Goal: Task Accomplishment & Management: Use online tool/utility

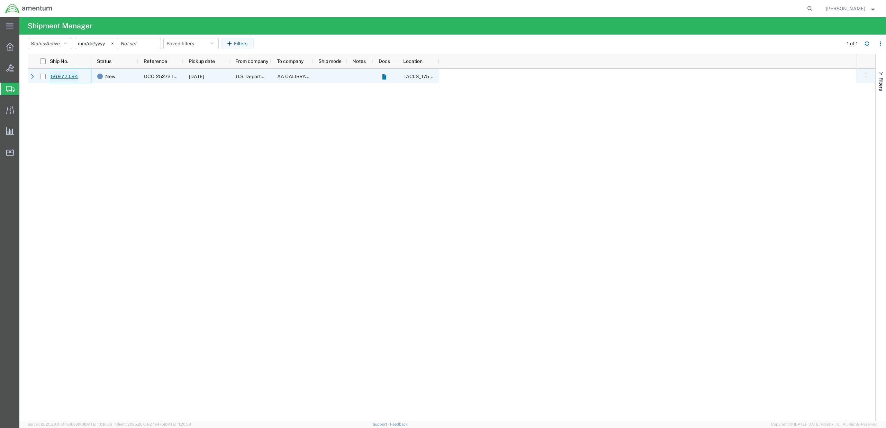
click at [60, 77] on link "56977194" at bounding box center [64, 76] width 28 height 11
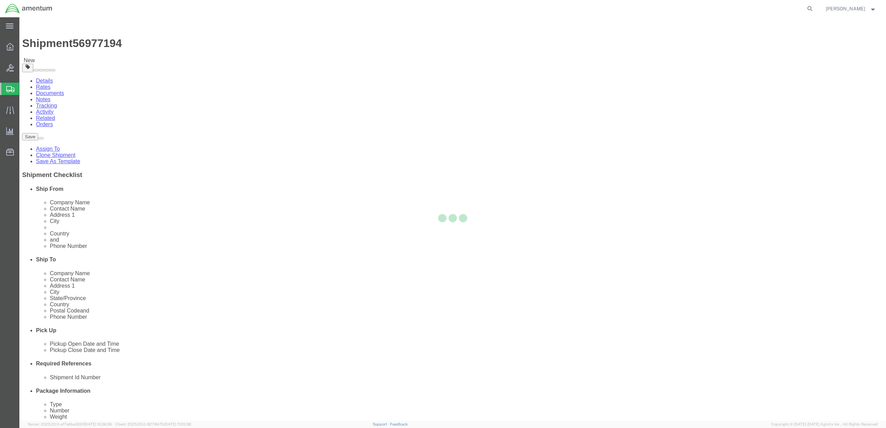
select select "60371"
select select
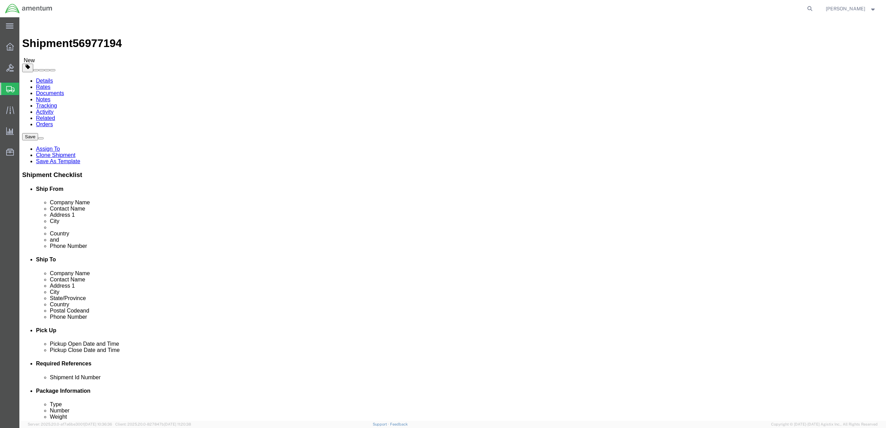
click button "Rate Shipment"
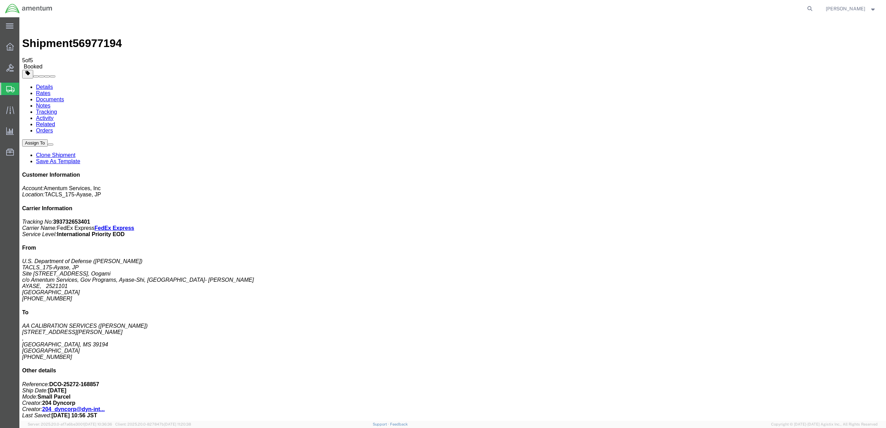
checkbox input "true"
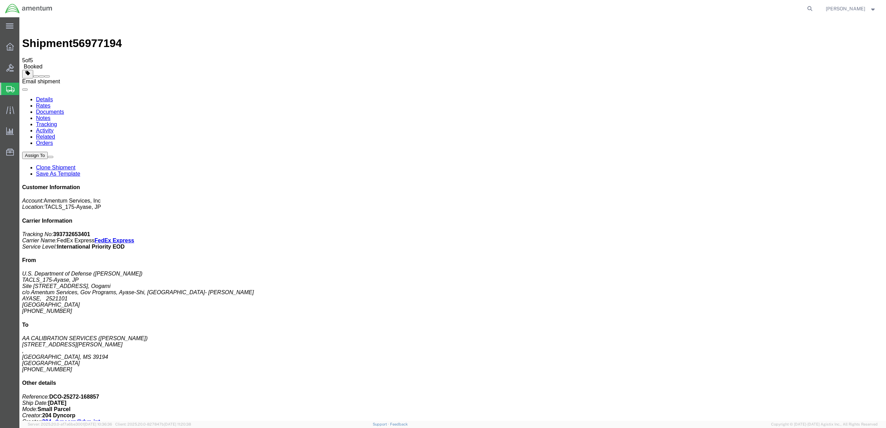
click at [47, 76] on span at bounding box center [47, 76] width 0 height 0
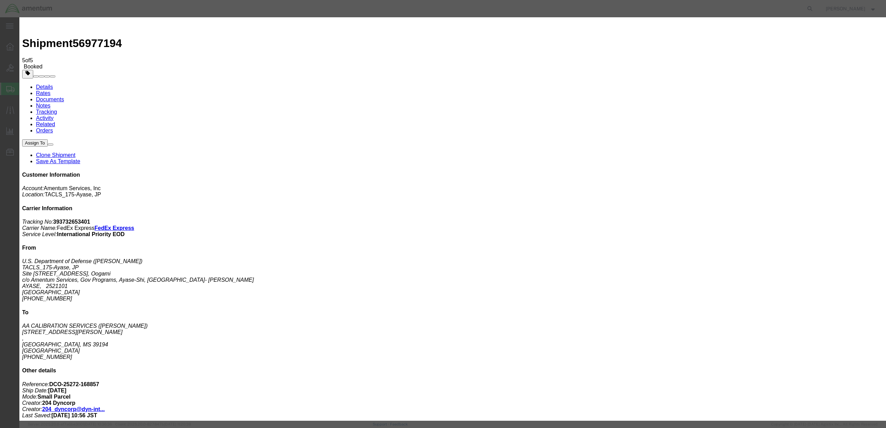
type input "M"
type input "[PERSON_NAME][EMAIL_ADDRESS][PERSON_NAME][DOMAIN_NAME], [PERSON_NAME][DOMAIN_NA…"
type input "[PERSON_NAME][EMAIL_ADDRESS][PERSON_NAME][DOMAIN_NAME]"
type input "Enter Email Address"
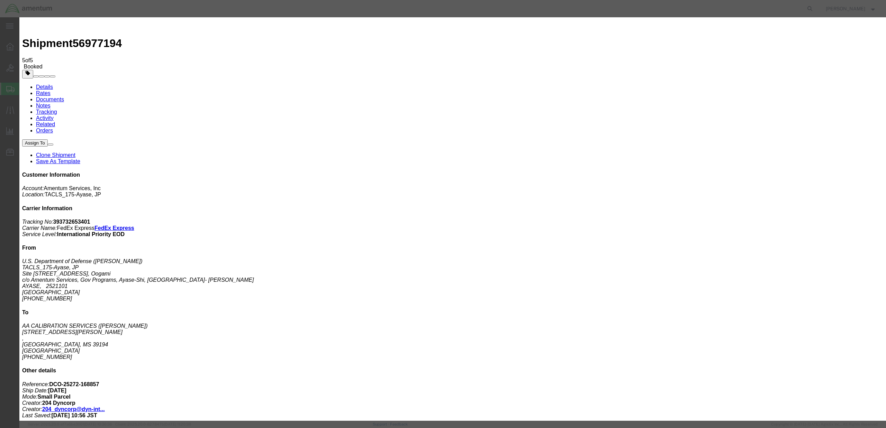
type input "[PERSON_NAME][EMAIL_ADDRESS][PERSON_NAME][DOMAIN_NAME]"
checkbox input "true"
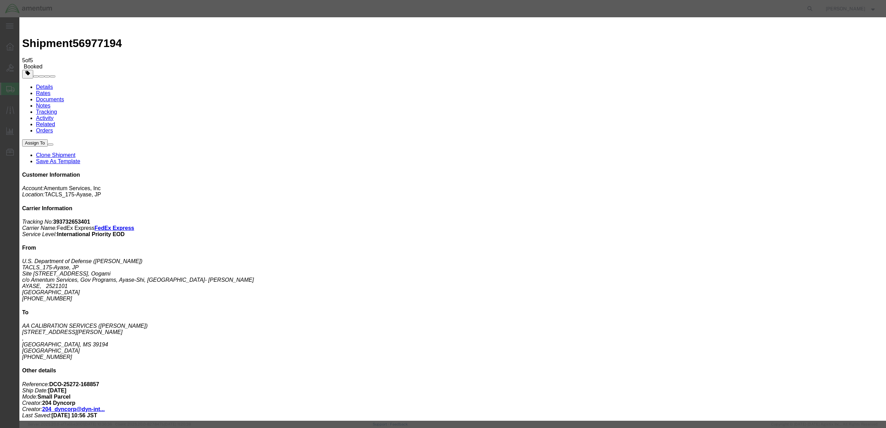
type textarea "Pressure gage T02185"
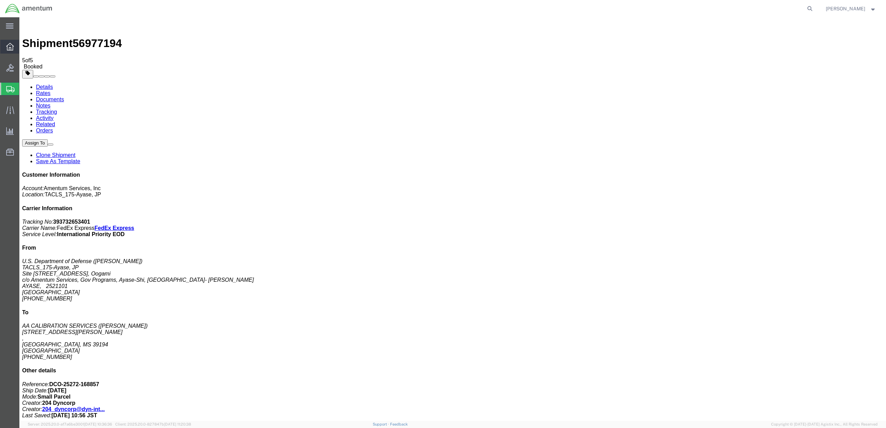
click at [10, 46] on icon at bounding box center [10, 47] width 8 height 8
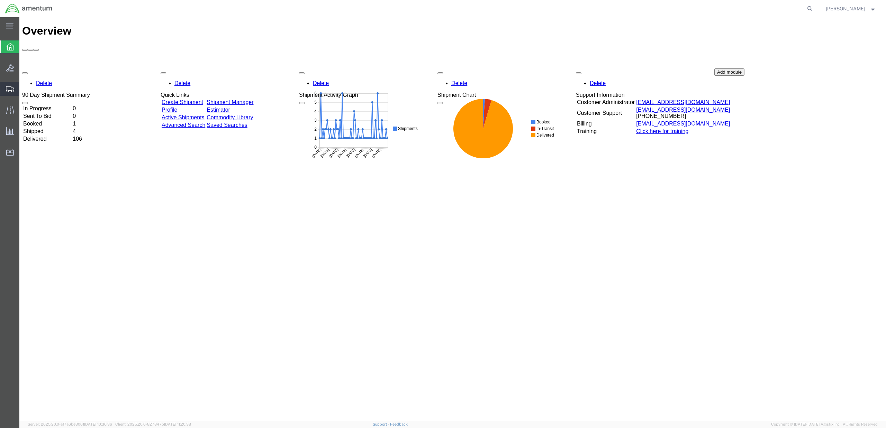
click at [24, 87] on span "Shipments" at bounding box center [21, 89] width 5 height 14
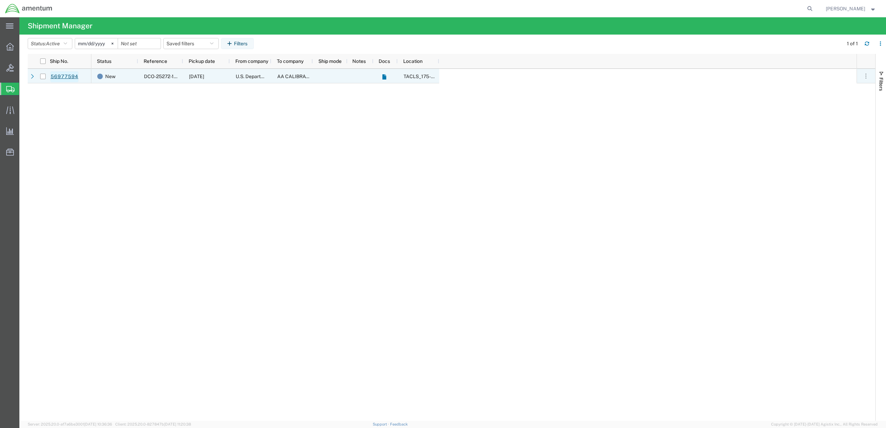
click at [68, 75] on link "56977594" at bounding box center [64, 76] width 28 height 11
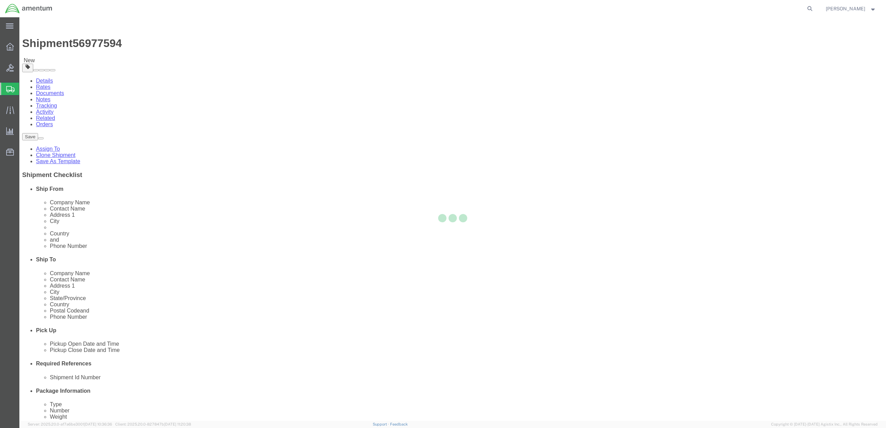
select select "60371"
select select
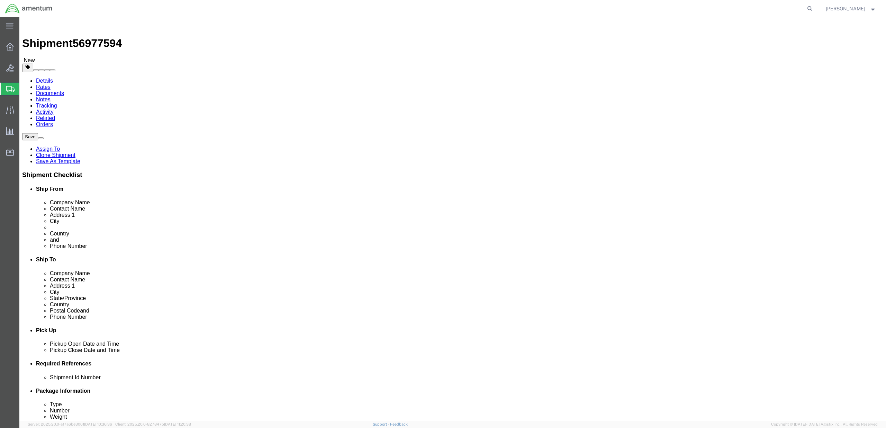
click button "Rate Shipment"
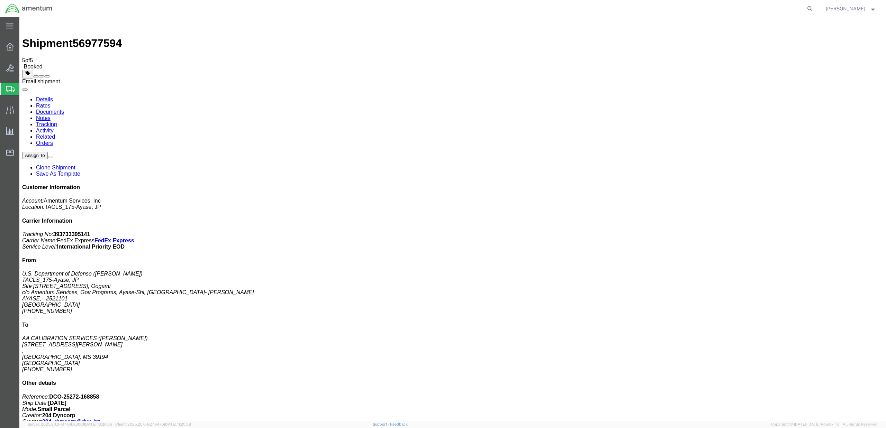
click at [47, 76] on span at bounding box center [47, 76] width 0 height 0
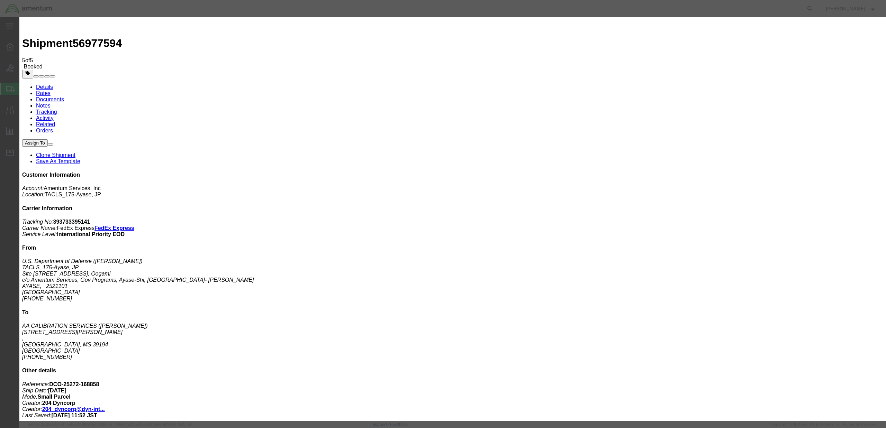
type input "michael.jones@amentum.com,joshua.keller@amentum.com"
type input "[PERSON_NAME][EMAIL_ADDRESS][PERSON_NAME][DOMAIN_NAME]"
type input "Enter Email Address"
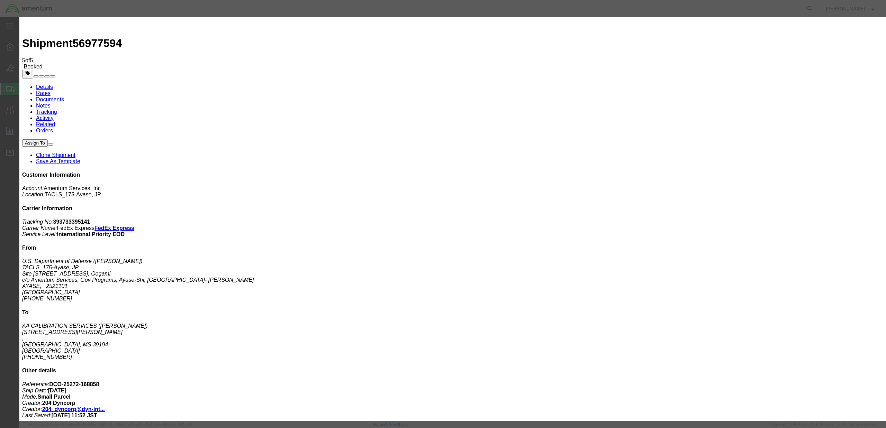
checkbox input "true"
type input "[PERSON_NAME][EMAIL_ADDRESS][PERSON_NAME][DOMAIN_NAME]"
type textarea "p"
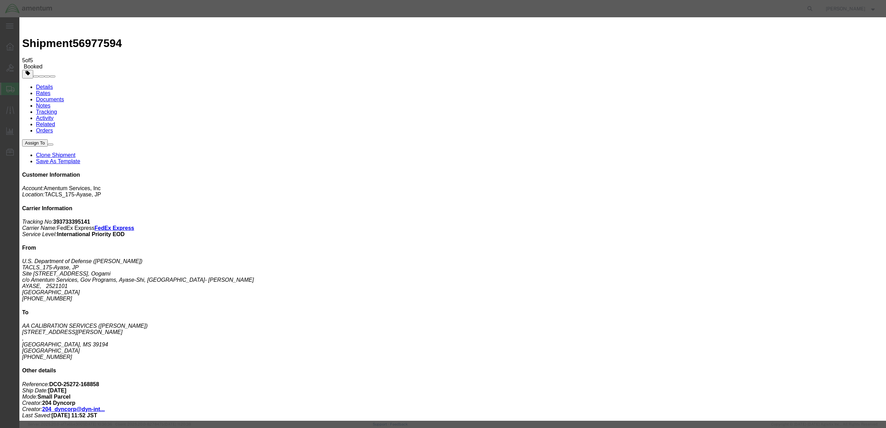
type textarea "pressure gage T02303"
checkbox input "true"
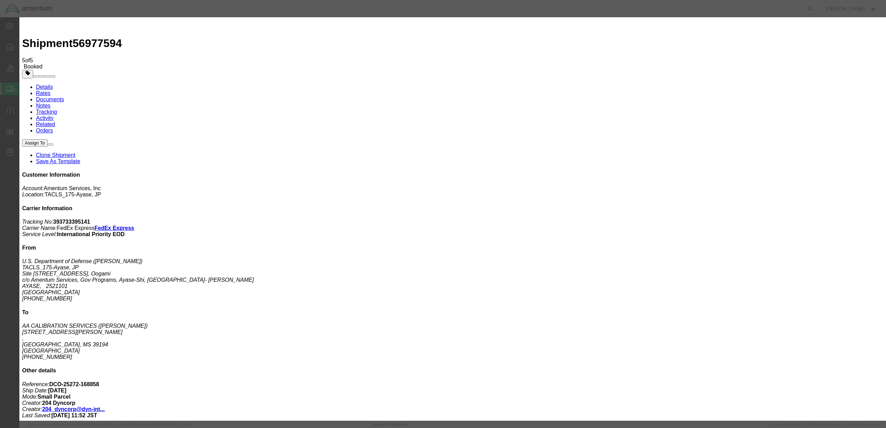
checkbox input "true"
